Goal: Task Accomplishment & Management: Complete application form

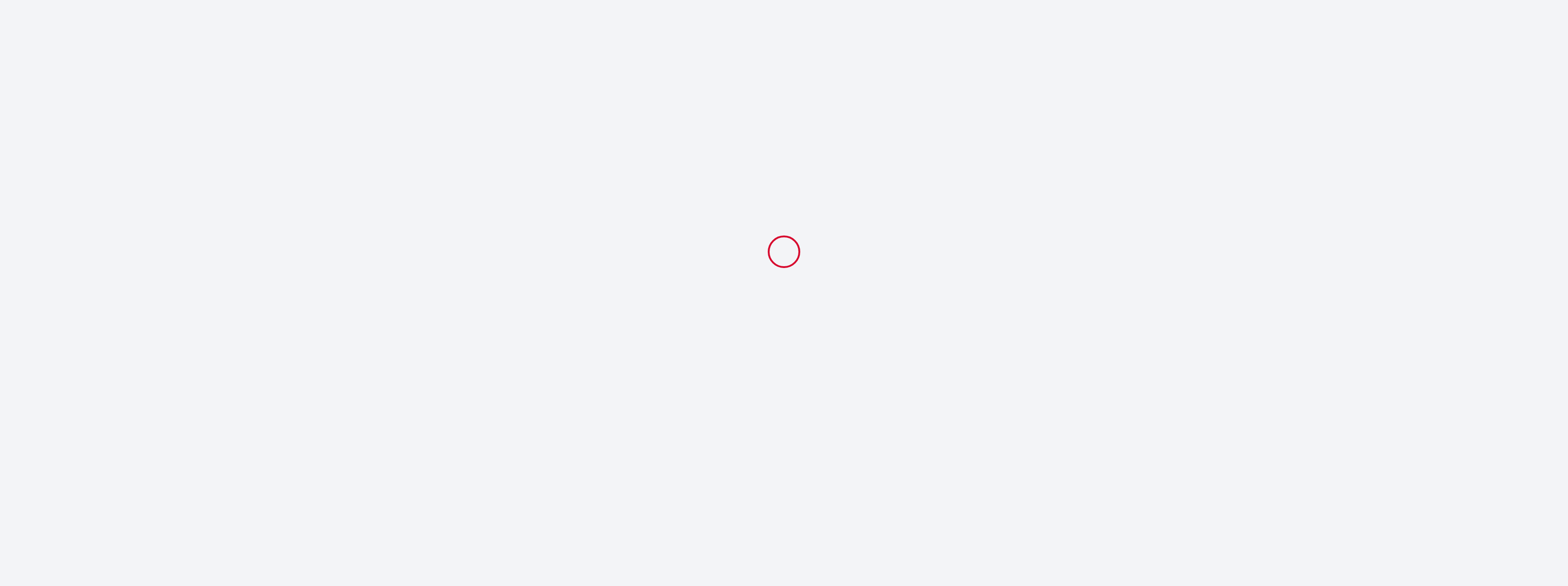
select select
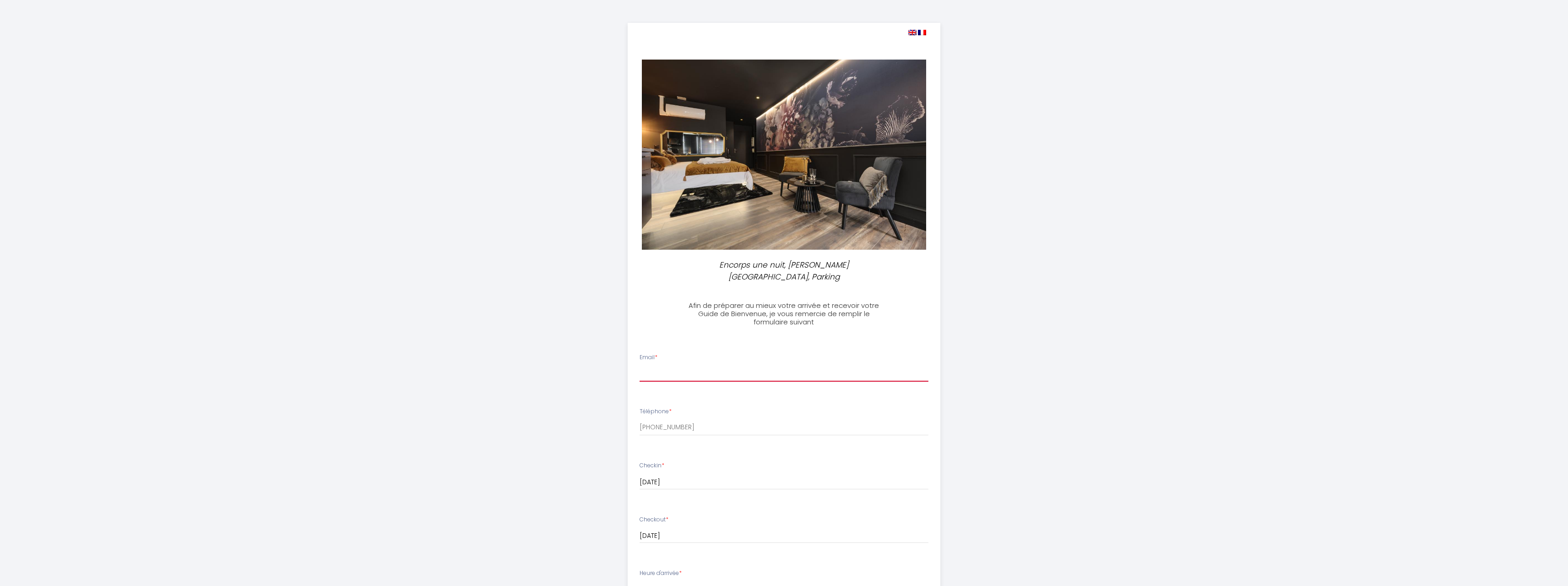
click at [649, 365] on input "Email *" at bounding box center [784, 373] width 289 height 17
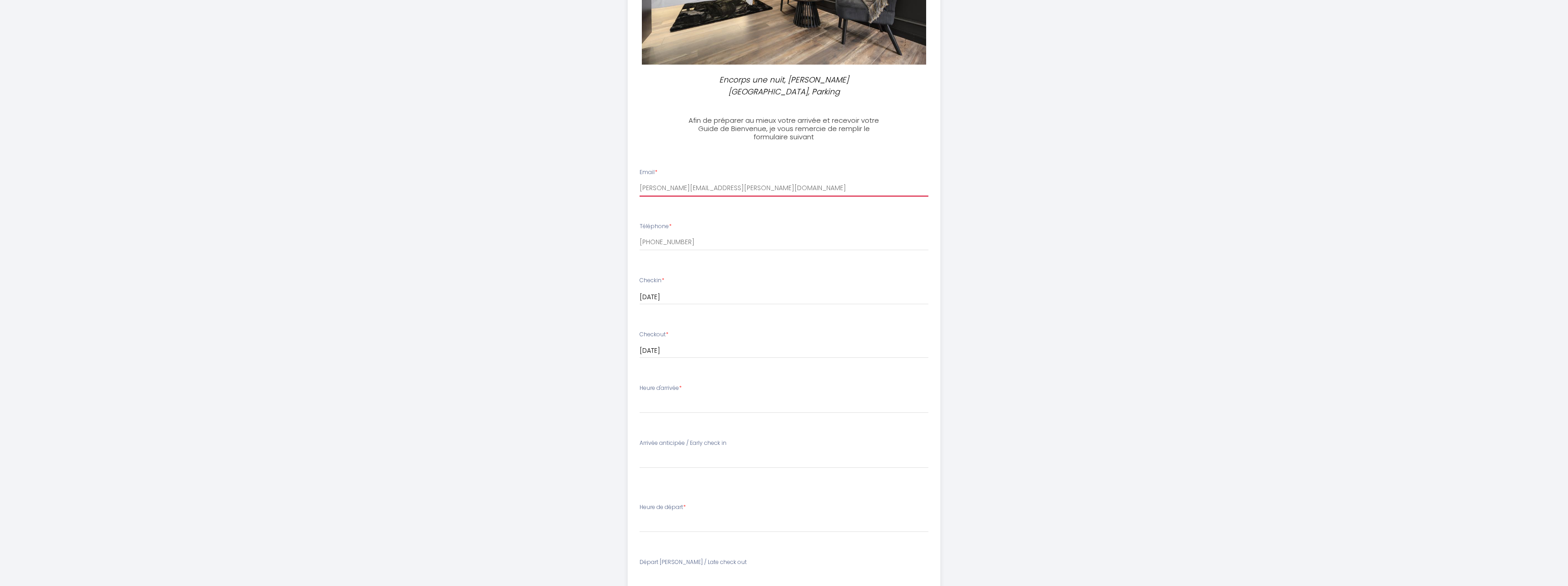
scroll to position [229, 0]
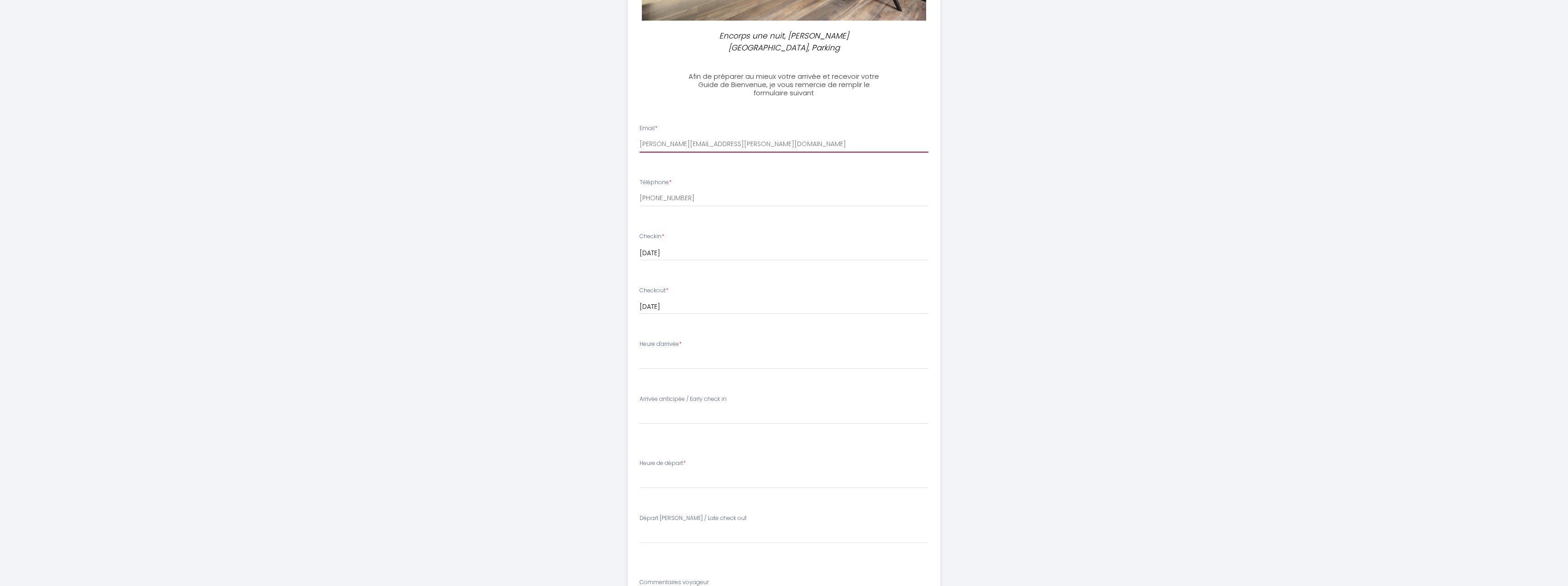
type input "[PERSON_NAME][EMAIL_ADDRESS][PERSON_NAME][DOMAIN_NAME]"
click at [703, 352] on select "16:00 16:30 17:00 17:30 18:00 18:30 19:00 19:30 20:00 20:30 21:00 21:30 22:00 2…" at bounding box center [784, 361] width 289 height 17
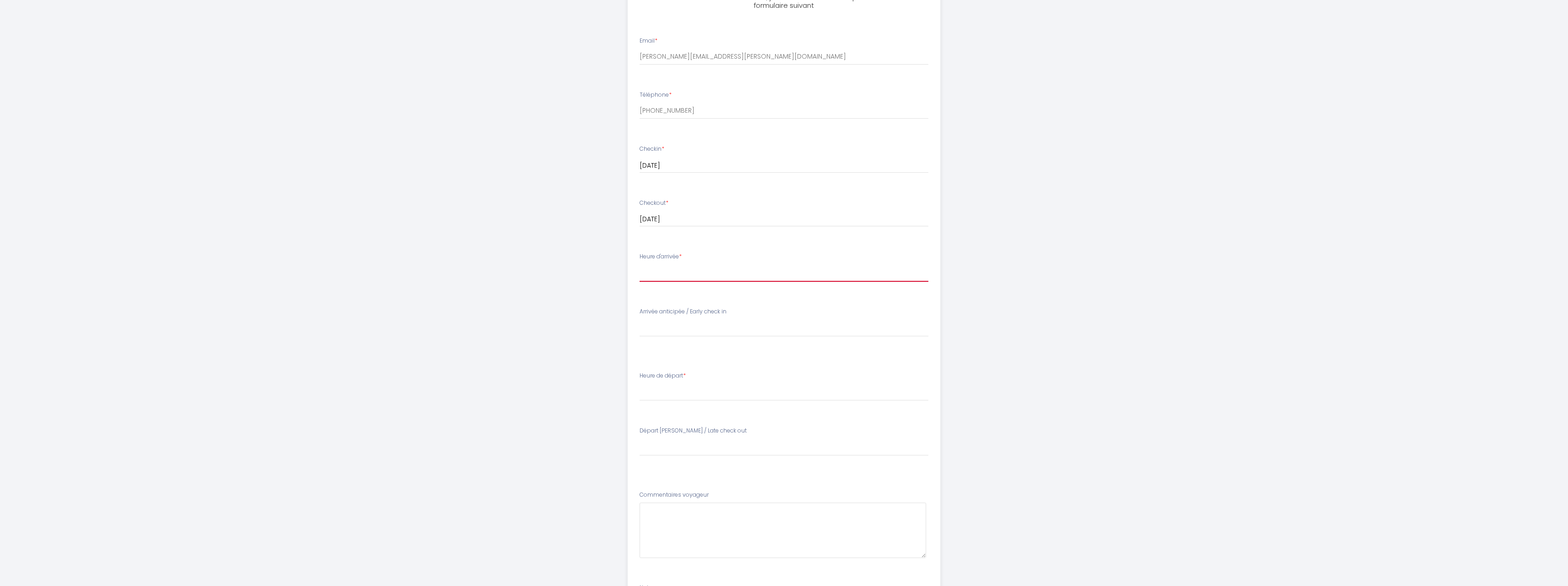
scroll to position [321, 0]
click at [662, 260] on select "16:00 16:30 17:00 17:30 18:00 18:30 19:00 19:30 20:00 20:30 21:00 21:30 22:00 2…" at bounding box center [784, 269] width 289 height 17
select select "21:30"
click at [639, 260] on select "16:00 16:30 17:00 17:30 18:00 18:30 19:00 19:30 20:00 20:30 21:00 21:30 22:00 2…" at bounding box center [784, 269] width 289 height 17
click at [678, 315] on select "[PERSON_NAME] anticipée / Early check in Early 15h : 10€ Early 14h : 20€ Early …" at bounding box center [784, 324] width 289 height 17
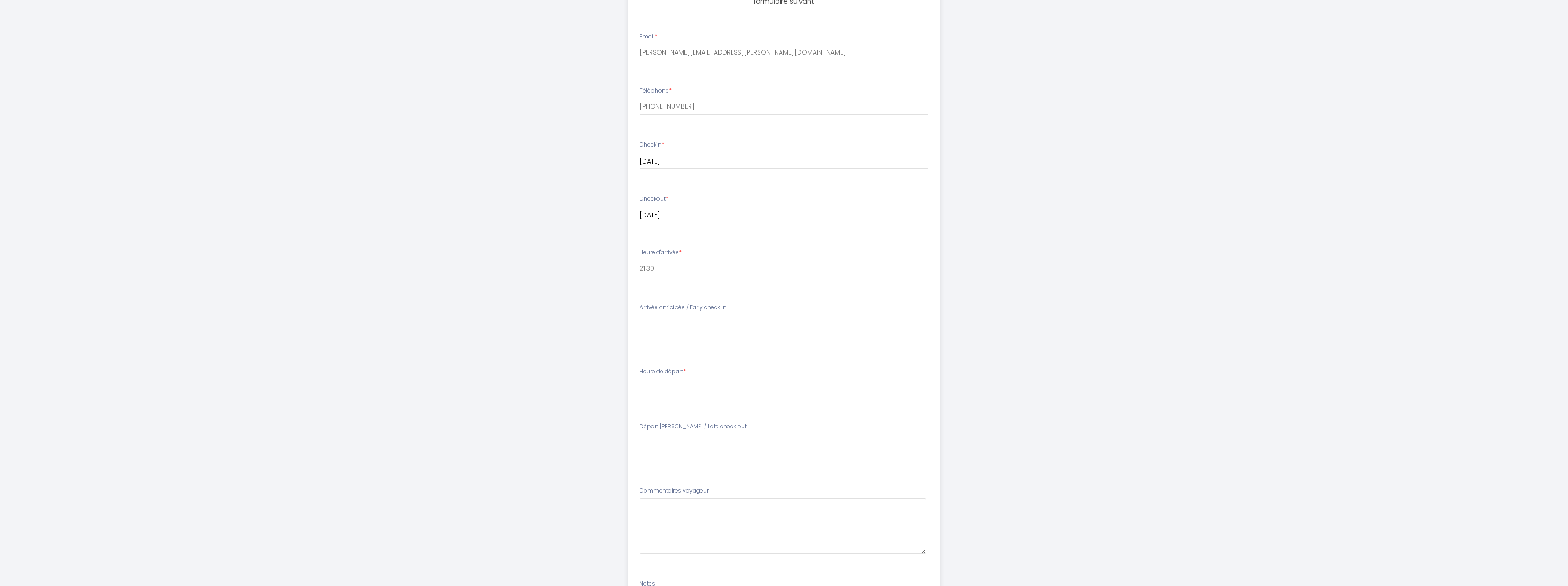
click at [582, 299] on div "Encorps une nuit, [PERSON_NAME][GEOGRAPHIC_DATA], Parking Afin de préparer au m…" at bounding box center [784, 202] width 469 height 1046
click at [656, 379] on select "00:00 00:30 01:00 01:30 02:00 02:30 03:00 03:30 04:00 04:30 05:00 05:30 06:00 0…" at bounding box center [784, 388] width 289 height 17
select select "05:30"
click at [639, 379] on select "00:00 00:30 01:00 01:30 02:00 02:30 03:00 03:30 04:00 04:30 05:00 05:30 06:00 0…" at bounding box center [784, 388] width 289 height 17
click at [680, 379] on select "00:00 00:30 01:00 01:30 02:00 02:30 03:00 03:30 04:00 04:30 05:00 05:30 06:00 0…" at bounding box center [784, 388] width 289 height 17
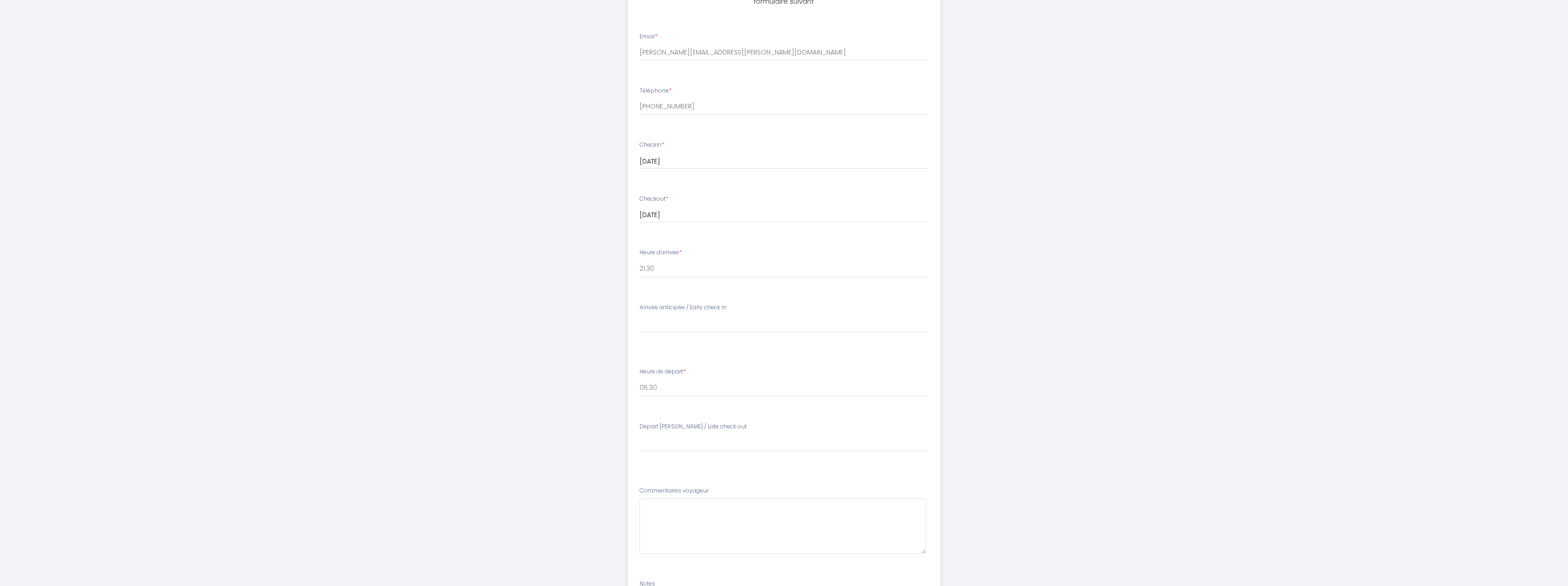
click at [543, 371] on div "Encorps une nuit, [PERSON_NAME][GEOGRAPHIC_DATA], Parking Afin de préparer au m…" at bounding box center [784, 202] width 1568 height 1046
click at [654, 342] on select "[PERSON_NAME] [PERSON_NAME] / Late check out Late 14h : 30€ Late 13h : 20€ Late…" at bounding box center [784, 351] width 289 height 17
click at [554, 339] on div "Encorps une nuit, [PERSON_NAME][GEOGRAPHIC_DATA], Parking Afin de préparer au m…" at bounding box center [784, 110] width 469 height 1046
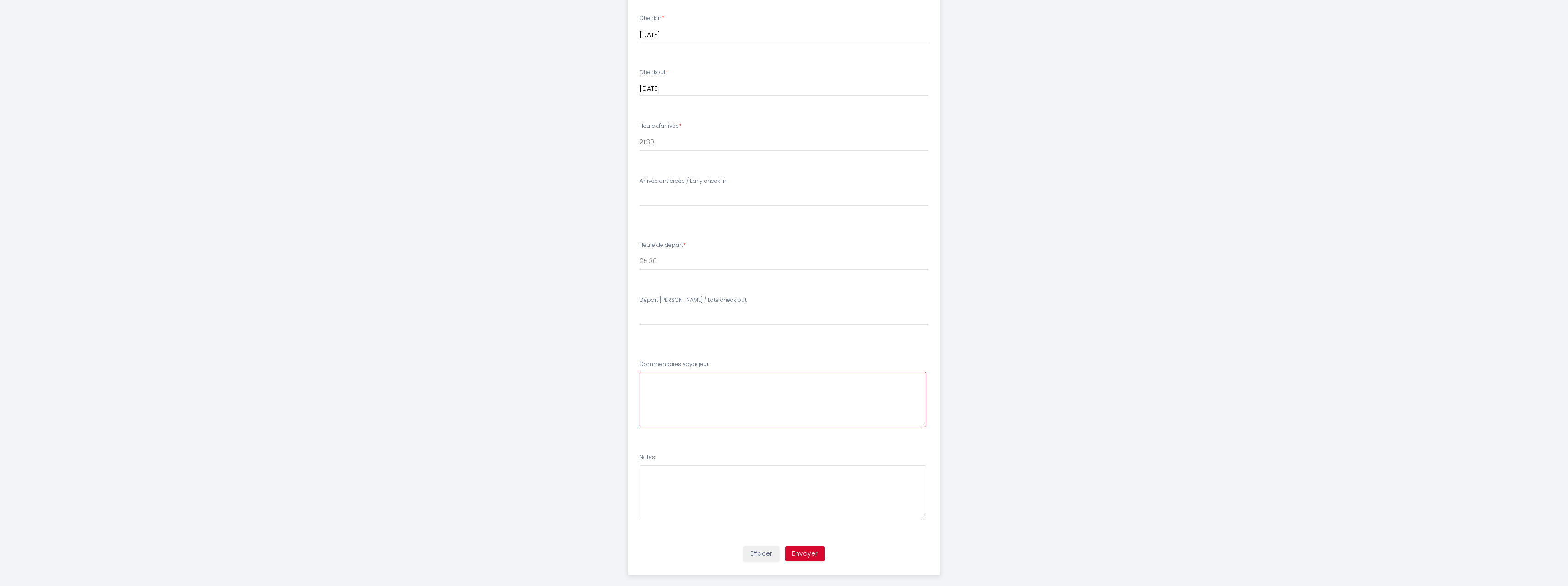
click at [680, 375] on voyageur8 at bounding box center [783, 400] width 286 height 55
type voyageur8 "The arrival estimate might change by up to an hour. Thank you for understanding…"
click at [804, 546] on button "Envoyer" at bounding box center [805, 554] width 40 height 15
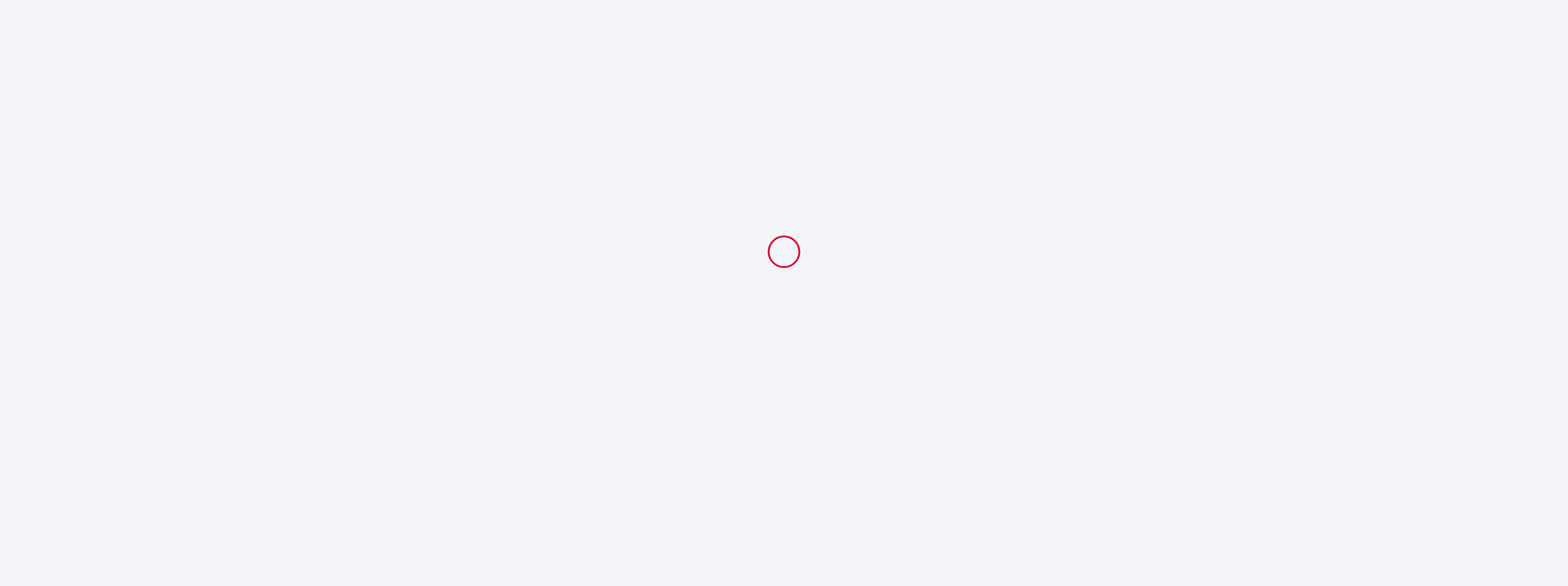
scroll to position [0, 0]
select select "21:30"
select select
select select "05:30"
select select
